Goal: Check status: Check status

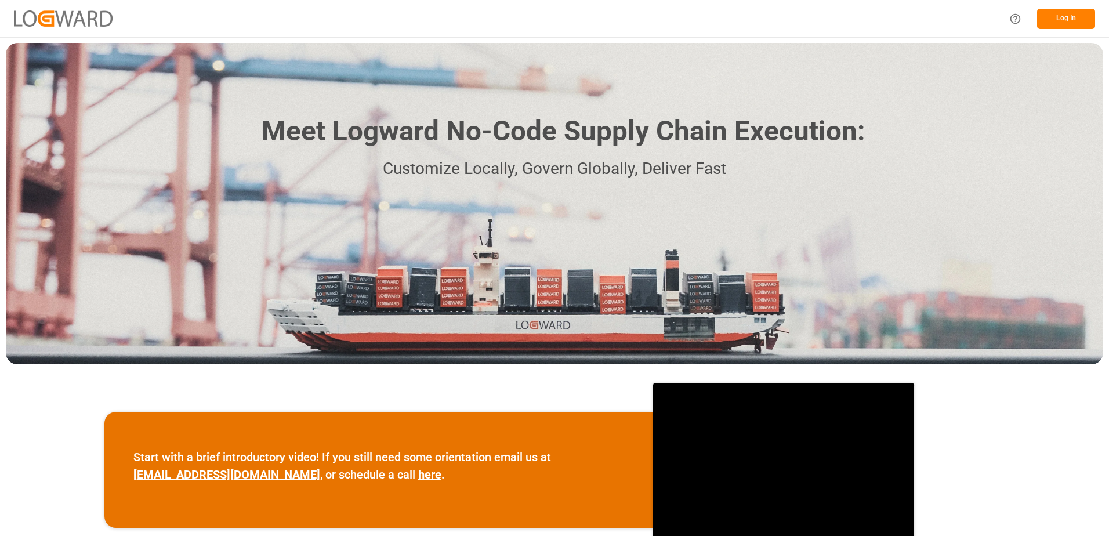
click at [1061, 16] on button "Log In" at bounding box center [1066, 19] width 58 height 20
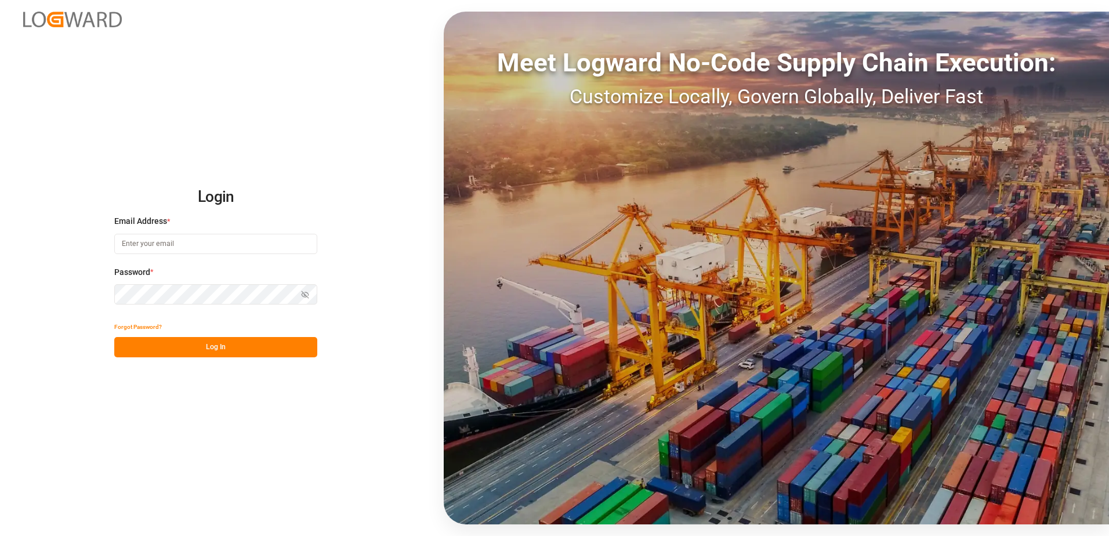
type input "[EMAIL_ADDRESS][DOMAIN_NAME]"
drag, startPoint x: 206, startPoint y: 349, endPoint x: 223, endPoint y: 343, distance: 17.2
click at [206, 349] on button "Log In" at bounding box center [215, 347] width 203 height 20
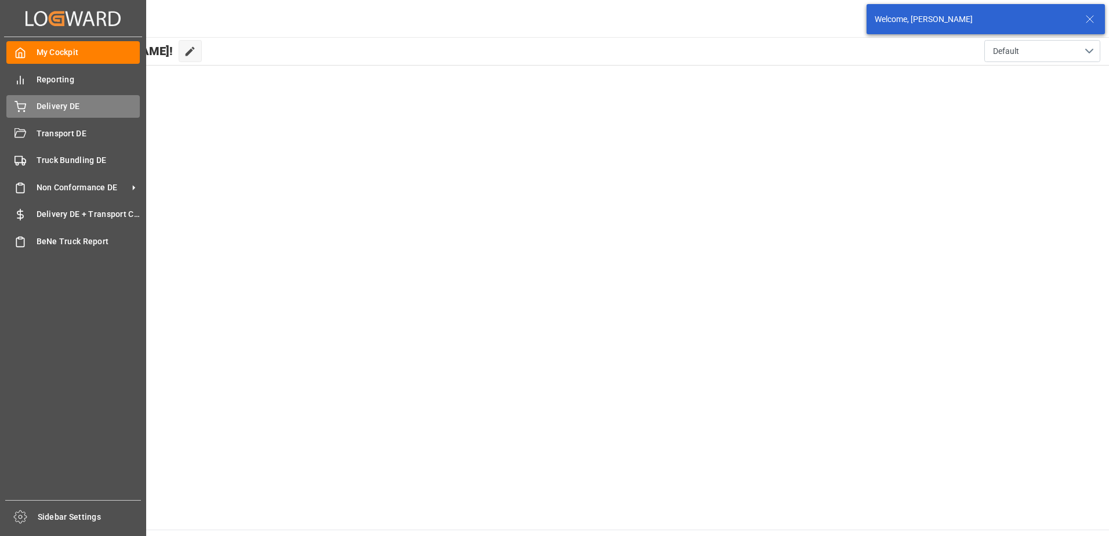
click at [49, 106] on span "Delivery DE" at bounding box center [89, 106] width 104 height 12
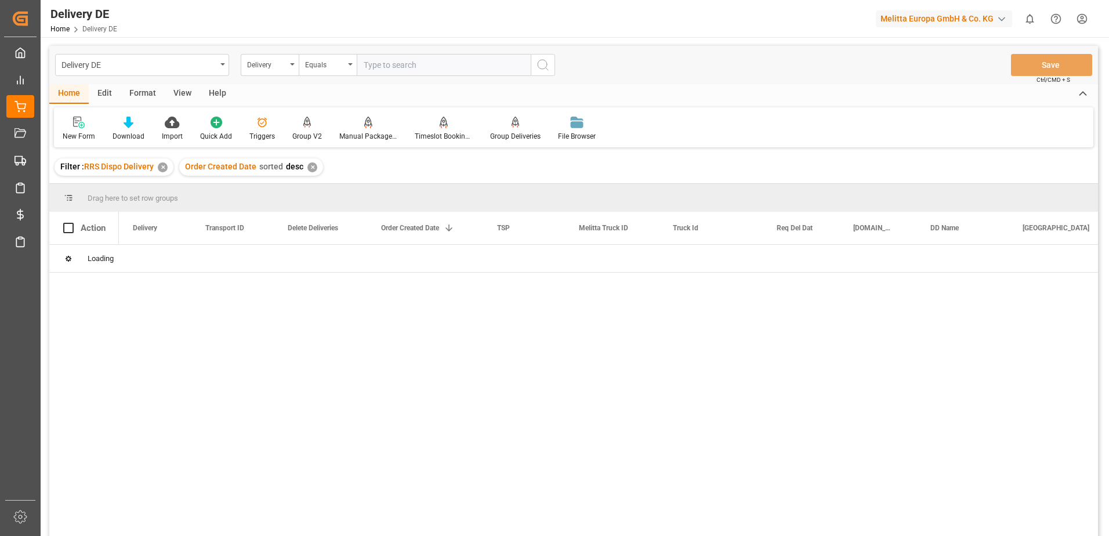
click at [387, 61] on input "text" at bounding box center [444, 65] width 174 height 22
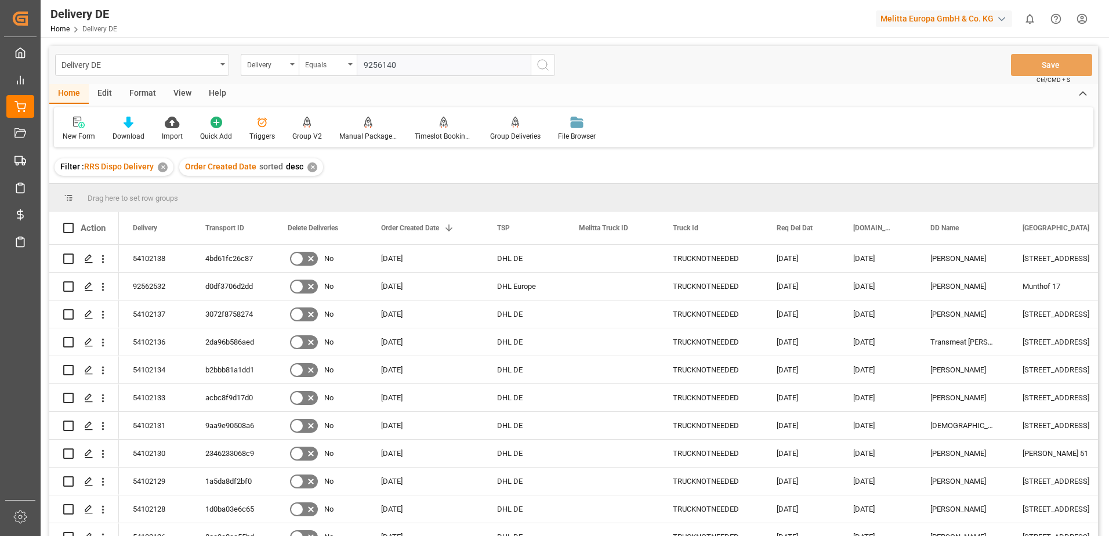
type input "92561408"
